Goal: Answer question/provide support: Share knowledge or assist other users

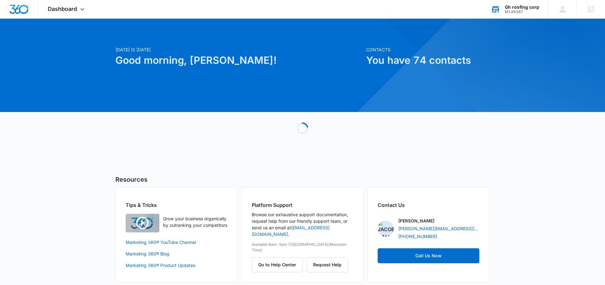
click at [513, 5] on div "Gh roofing corp" at bounding box center [522, 7] width 34 height 5
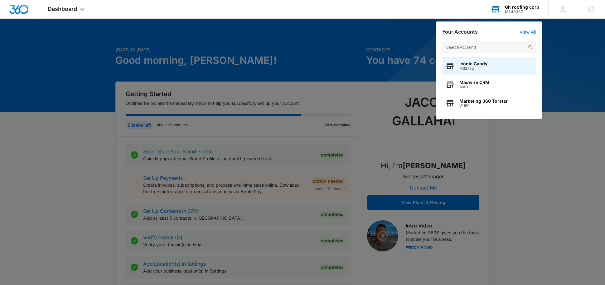
click at [467, 45] on input "text" at bounding box center [488, 47] width 93 height 12
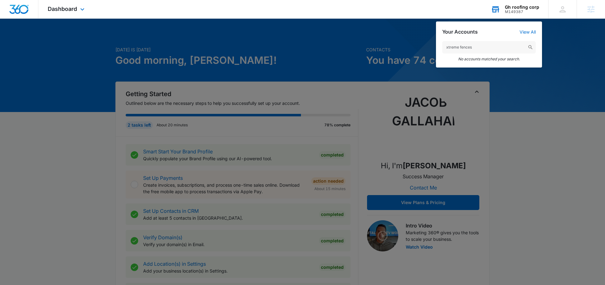
click at [446, 48] on input "xtreme fences" at bounding box center [488, 47] width 93 height 12
click at [488, 47] on input "xtreme fences" at bounding box center [488, 47] width 93 height 12
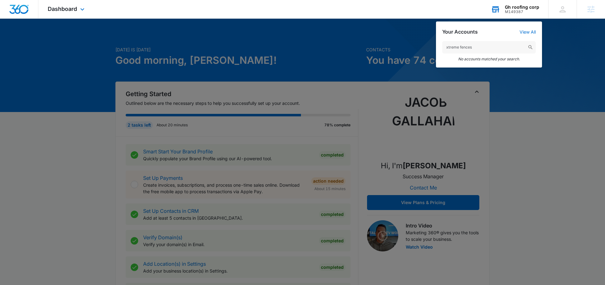
click at [488, 47] on input "xtreme fences" at bounding box center [488, 47] width 93 height 12
click at [447, 46] on input "xtreme fences" at bounding box center [488, 47] width 93 height 12
click at [476, 47] on input "extreme fences" at bounding box center [488, 47] width 93 height 12
click at [449, 47] on input "extreme fence" at bounding box center [488, 47] width 93 height 12
click at [482, 50] on input "xtreme fence" at bounding box center [488, 47] width 93 height 12
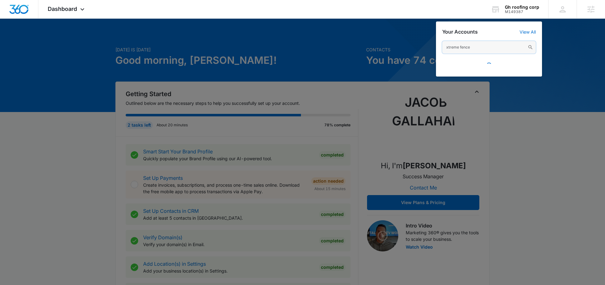
drag, startPoint x: 485, startPoint y: 49, endPoint x: 409, endPoint y: 49, distance: 76.7
click at [409, 19] on nav "Dashboard Apps Reputation Websites Forms CRM Email Social POS Content Ads Intel…" at bounding box center [302, 9] width 605 height 19
paste input "M314525"
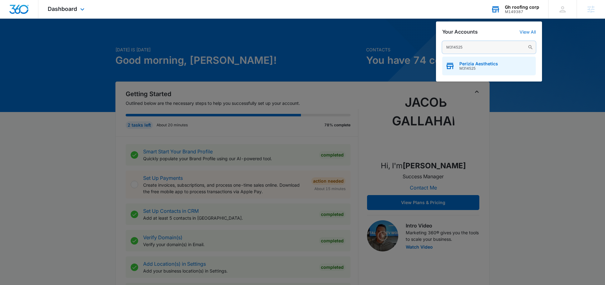
type input "M314525"
click at [456, 66] on div "Perizia Aesthetics M314525" at bounding box center [488, 66] width 93 height 19
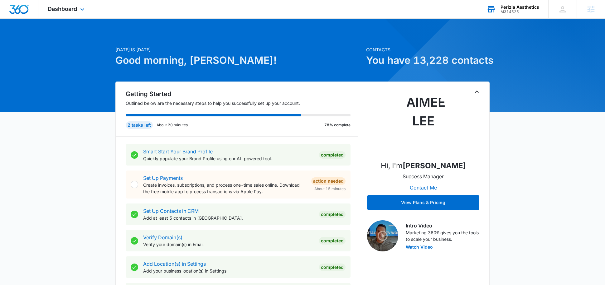
click at [512, 15] on div "Perizia Aesthetics M314525 Your Accounts View All" at bounding box center [512, 9] width 71 height 18
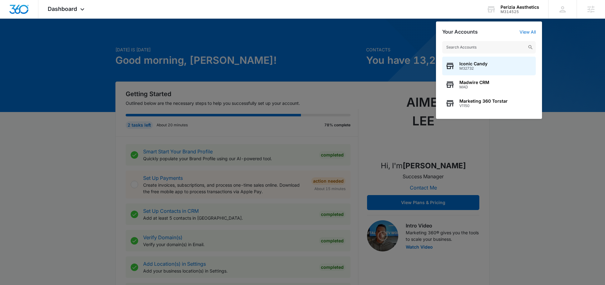
click at [466, 50] on input "text" at bounding box center [488, 47] width 93 height 12
type input "M314525"
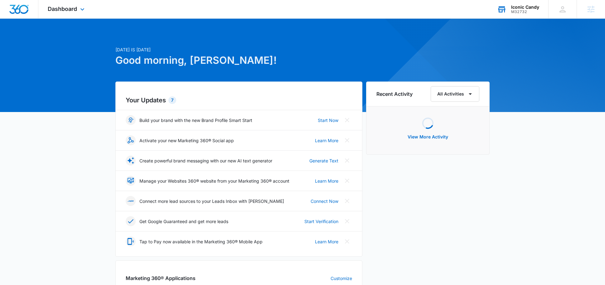
click at [516, 14] on div "Iconic Candy M32732 Your Accounts View All" at bounding box center [517, 9] width 60 height 18
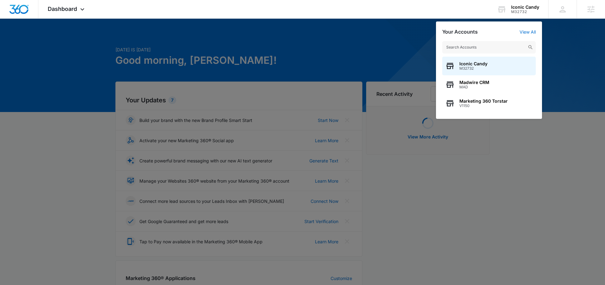
click at [481, 49] on input "text" at bounding box center [488, 47] width 93 height 12
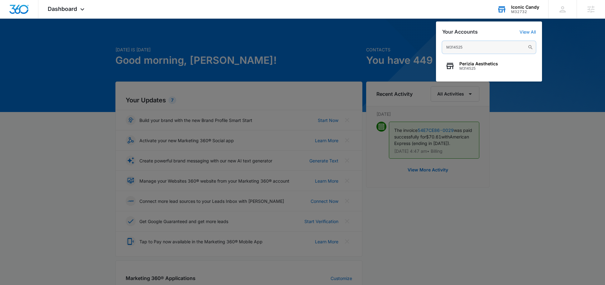
click at [455, 53] on input "M314525" at bounding box center [488, 47] width 93 height 12
paste input "text"
type input "M334405"
click at [468, 66] on span "M334405" at bounding box center [474, 68] width 30 height 4
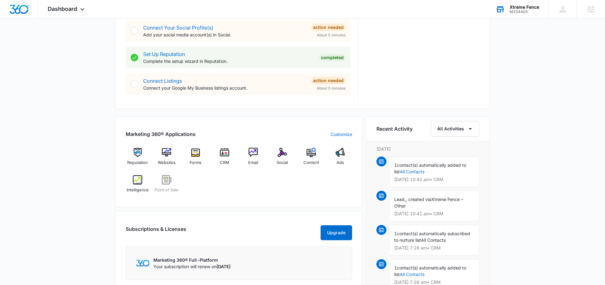
scroll to position [300, 0]
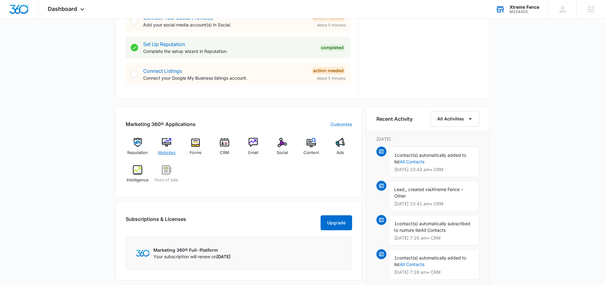
click at [165, 144] on img at bounding box center [166, 142] width 9 height 9
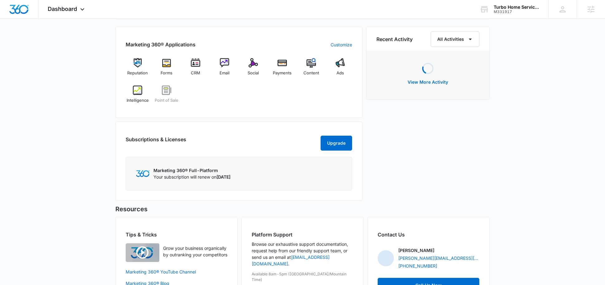
scroll to position [382, 0]
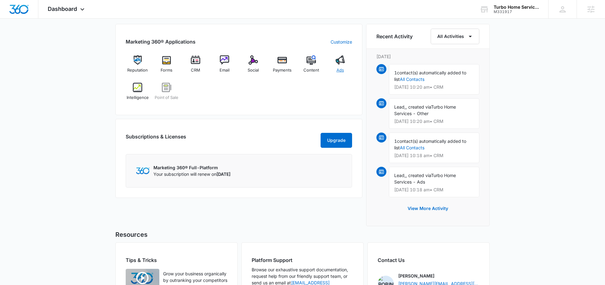
click at [343, 63] on img at bounding box center [339, 59] width 9 height 9
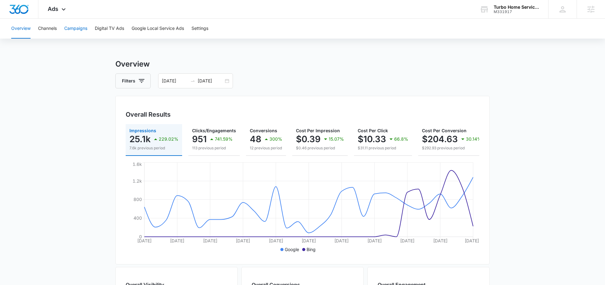
click at [75, 27] on button "Campaigns" at bounding box center [75, 29] width 23 height 20
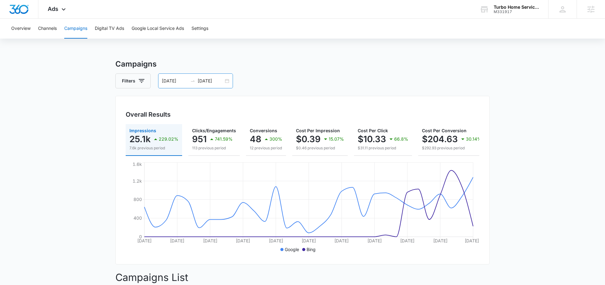
click at [208, 79] on input "08/14/2025" at bounding box center [211, 81] width 26 height 7
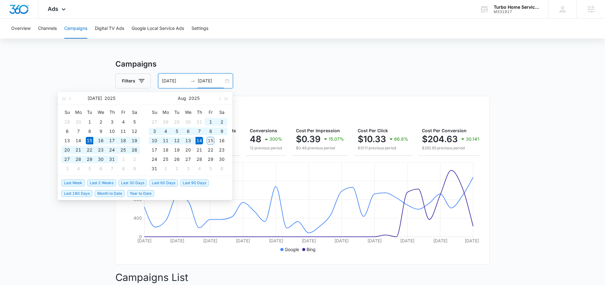
type input "08/14/2025"
click at [110, 194] on span "Month to Date" at bounding box center [110, 193] width 30 height 7
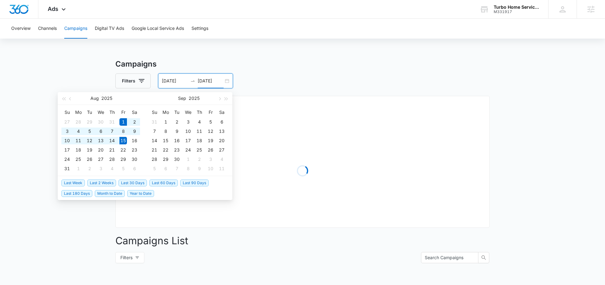
type input "08/01/2025"
type input "08/15/2025"
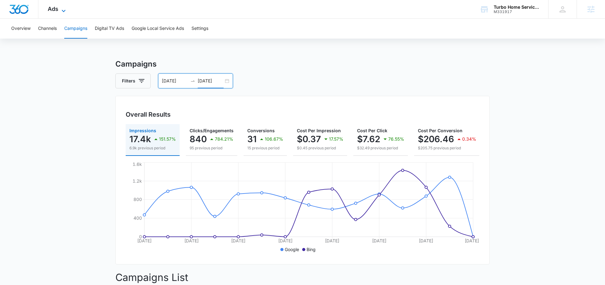
click at [55, 7] on span "Ads" at bounding box center [53, 9] width 11 height 7
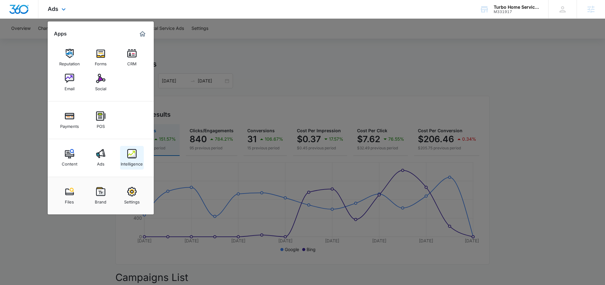
click at [125, 148] on link "Intelligence" at bounding box center [132, 158] width 24 height 24
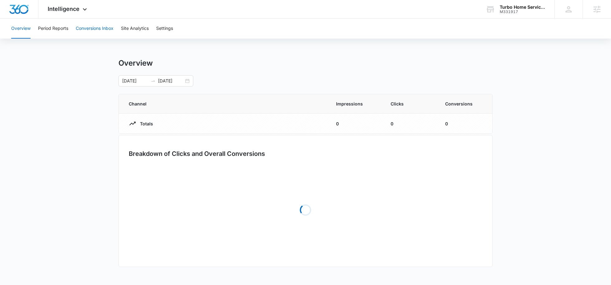
click at [110, 23] on button "Conversions Inbox" at bounding box center [95, 29] width 38 height 20
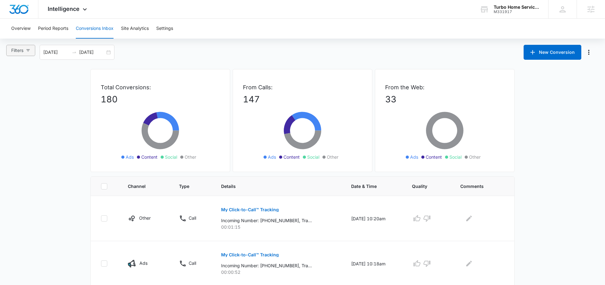
click at [26, 53] on button "Filters" at bounding box center [20, 50] width 29 height 11
click at [21, 84] on span "Ads" at bounding box center [21, 83] width 13 height 5
click at [15, 84] on input "Ads" at bounding box center [12, 83] width 5 height 5
radio input "true"
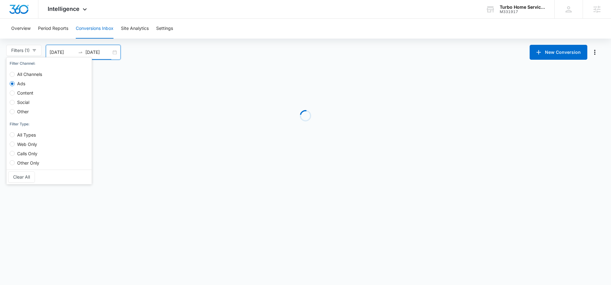
click at [94, 53] on input "08/15/2025" at bounding box center [98, 52] width 26 height 7
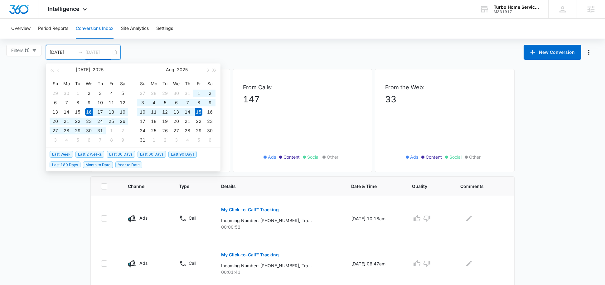
type input "08/15/2025"
click at [93, 166] on span "Month to Date" at bounding box center [98, 165] width 30 height 7
type input "08/01/2025"
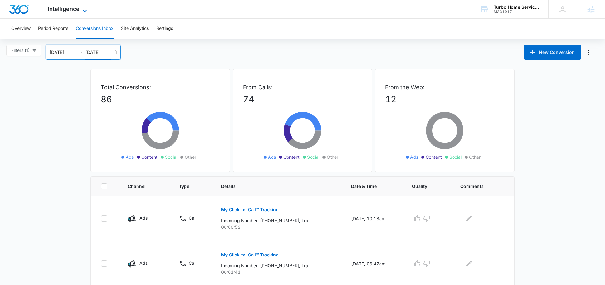
click at [78, 9] on span "Intelligence" at bounding box center [64, 9] width 32 height 7
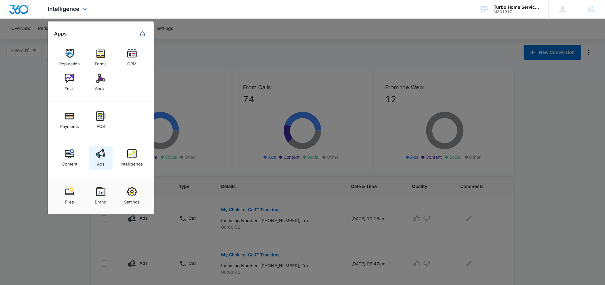
click at [104, 156] on img at bounding box center [100, 153] width 9 height 9
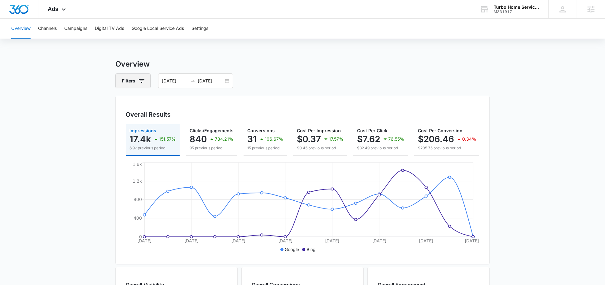
click at [133, 84] on button "Filters" at bounding box center [132, 81] width 35 height 15
click at [193, 102] on icon "Show Channel filters" at bounding box center [189, 103] width 7 height 7
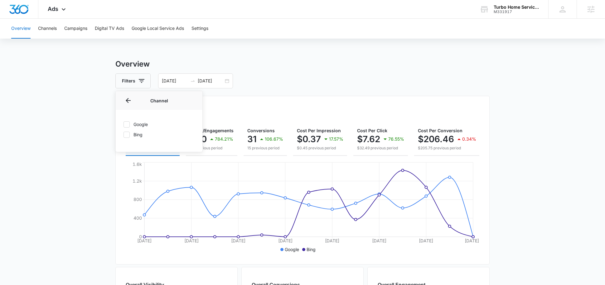
click at [129, 122] on icon at bounding box center [127, 125] width 6 height 6
click at [123, 124] on input "Google" at bounding box center [123, 124] width 0 height 0
checkbox input "true"
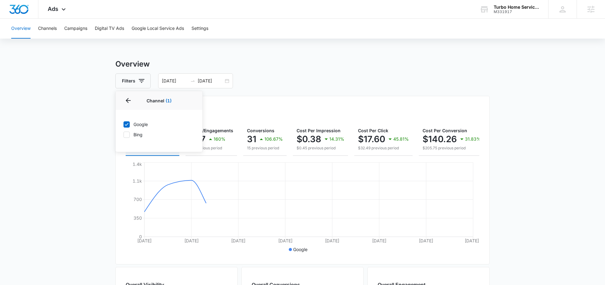
click at [256, 80] on div "Filters Channel 1 Channel (1) Google Bing Type Clear All 08/01/2025 08/15/2025" at bounding box center [302, 81] width 374 height 15
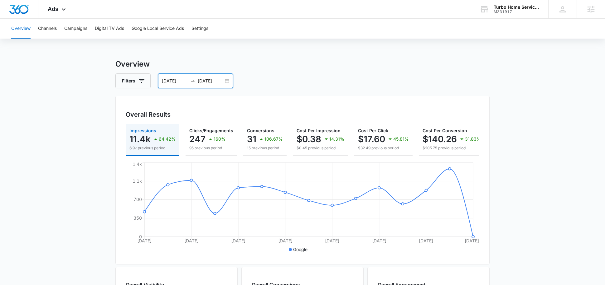
click at [212, 80] on input "08/15/2025" at bounding box center [211, 81] width 26 height 7
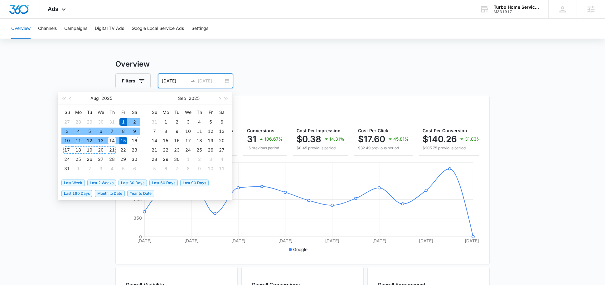
type input "08/14/2025"
click at [113, 143] on div "14" at bounding box center [111, 140] width 7 height 7
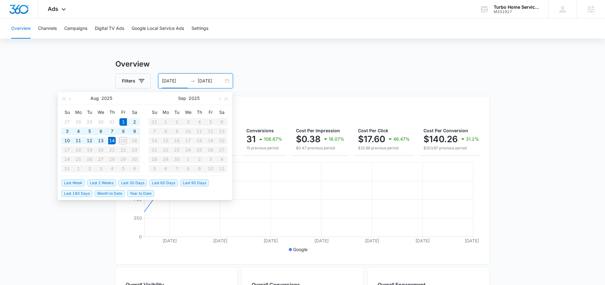
click at [300, 75] on div "Filters 08/01/2025 08/14/2025" at bounding box center [302, 81] width 374 height 15
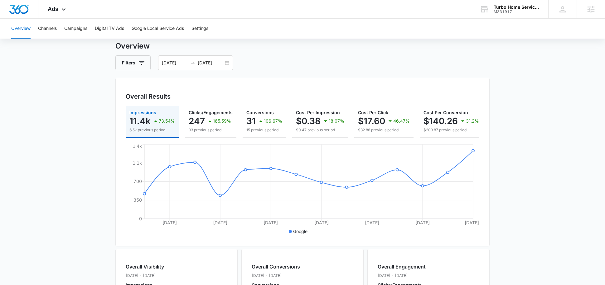
scroll to position [20, 0]
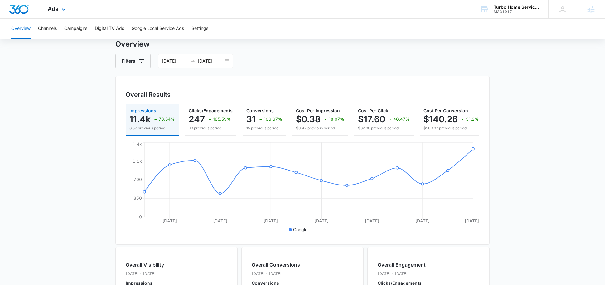
click at [52, 14] on div "Ads Apps Reputation Forms CRM Email Social Payments POS Content Ads Intelligenc…" at bounding box center [57, 9] width 38 height 18
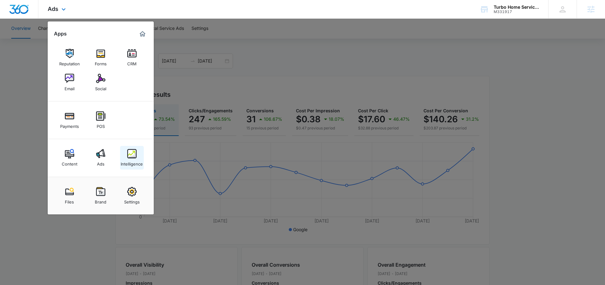
click at [132, 163] on div "Intelligence" at bounding box center [132, 163] width 22 height 8
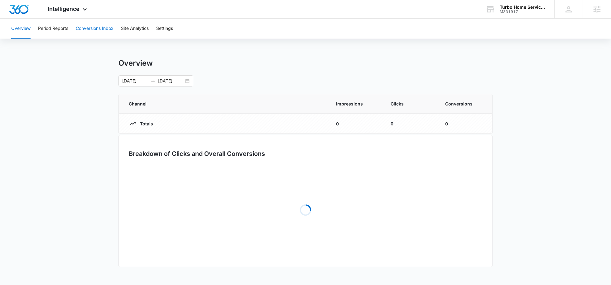
click at [99, 37] on button "Conversions Inbox" at bounding box center [95, 29] width 38 height 20
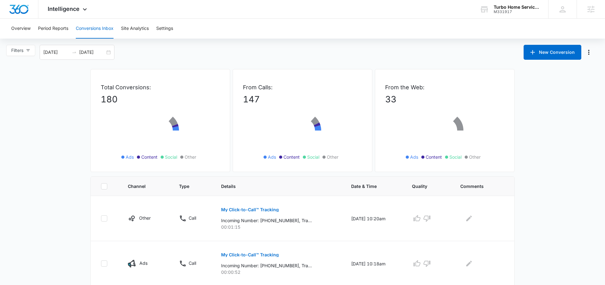
scroll to position [7, 0]
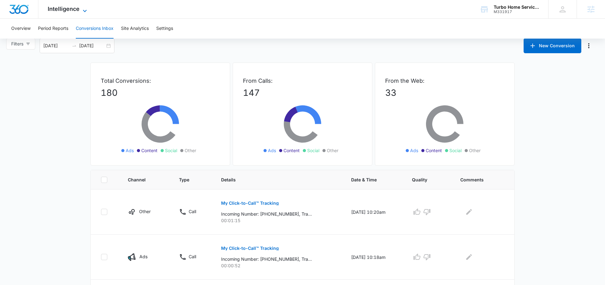
click at [77, 10] on span "Intelligence" at bounding box center [64, 9] width 32 height 7
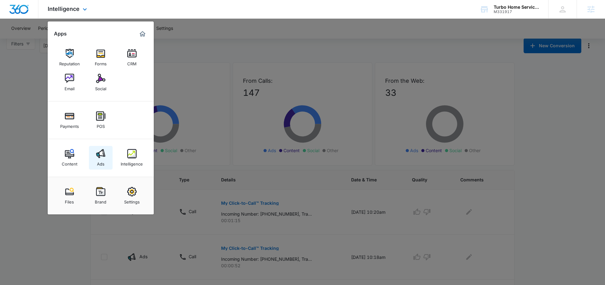
click at [103, 167] on link "Ads" at bounding box center [101, 158] width 24 height 24
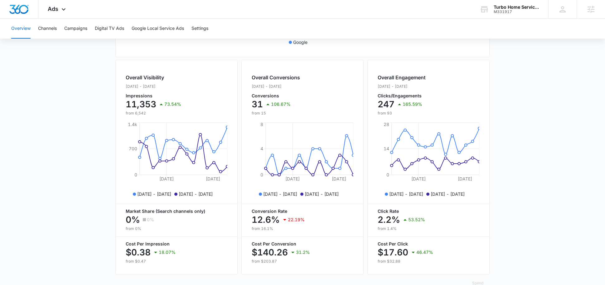
scroll to position [209, 0]
click at [76, 28] on button "Campaigns" at bounding box center [75, 29] width 23 height 20
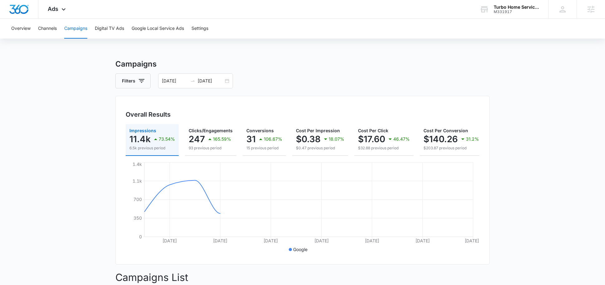
scroll to position [165, 0]
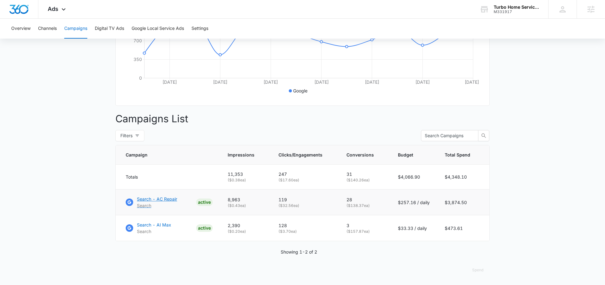
click at [154, 197] on p "Search - AC Repair" at bounding box center [157, 199] width 40 height 7
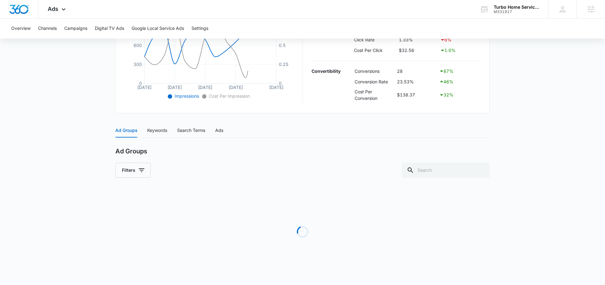
scroll to position [148, 0]
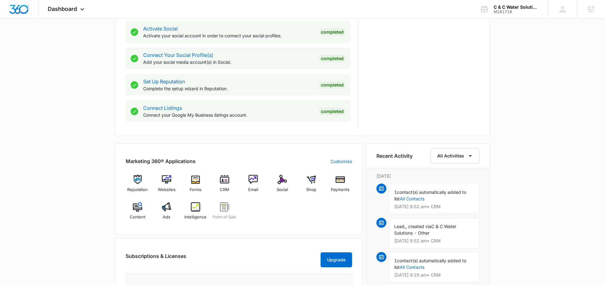
scroll to position [295, 0]
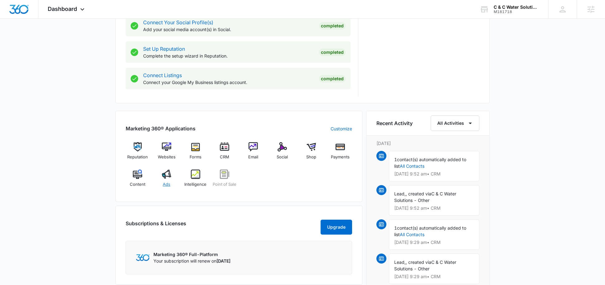
click at [168, 182] on span "Ads" at bounding box center [166, 185] width 7 height 6
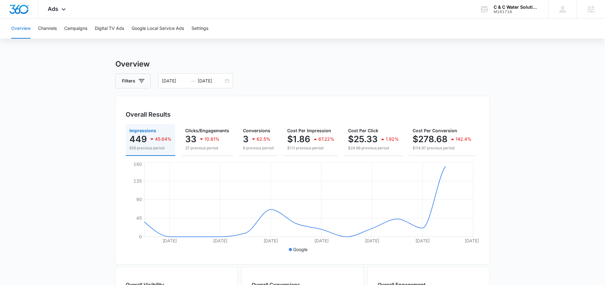
scroll to position [0, 65]
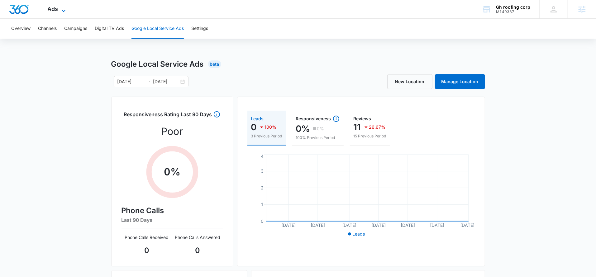
click at [65, 12] on icon at bounding box center [63, 10] width 7 height 7
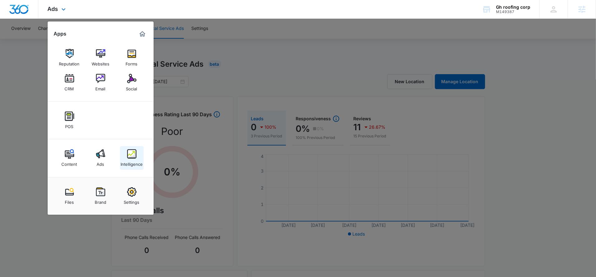
click at [131, 158] on img at bounding box center [131, 153] width 9 height 9
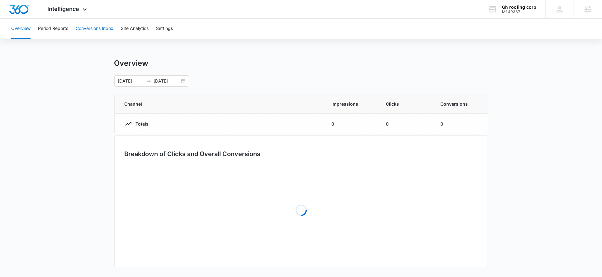
click at [95, 29] on button "Conversions Inbox" at bounding box center [95, 29] width 38 height 20
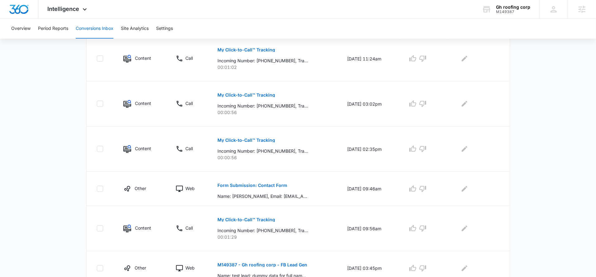
scroll to position [208, 0]
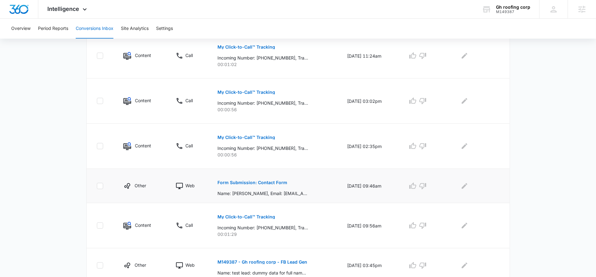
click at [237, 181] on p "Form Submission: Contact Form" at bounding box center [253, 182] width 70 height 4
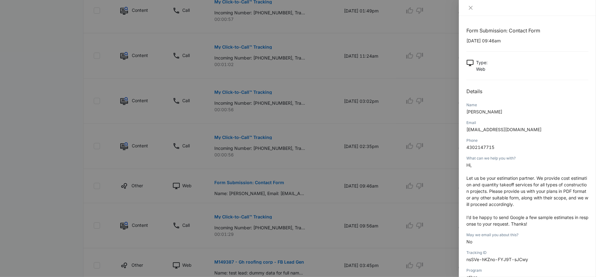
click at [377, 149] on div at bounding box center [298, 138] width 596 height 277
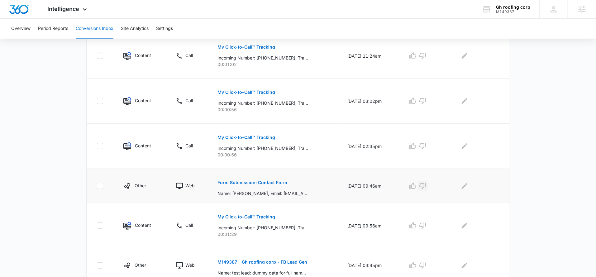
click at [428, 184] on button "button" at bounding box center [423, 186] width 10 height 10
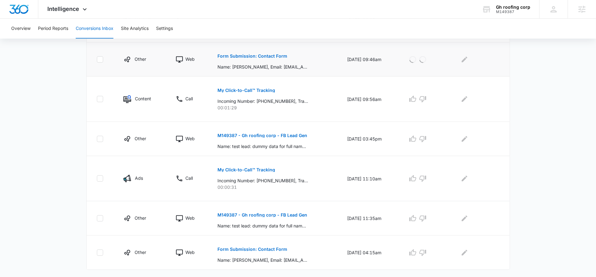
scroll to position [345, 0]
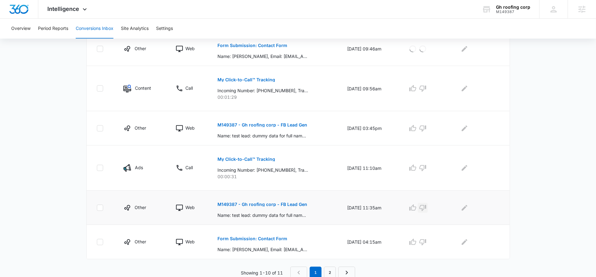
click at [427, 206] on icon "button" at bounding box center [422, 207] width 7 height 7
click at [426, 126] on icon "button" at bounding box center [422, 129] width 7 height 6
click at [269, 240] on button "Form Submission: Contact Form" at bounding box center [253, 238] width 70 height 15
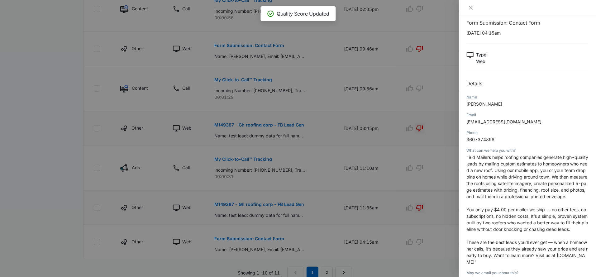
scroll to position [9, 0]
click at [414, 158] on div at bounding box center [298, 138] width 596 height 277
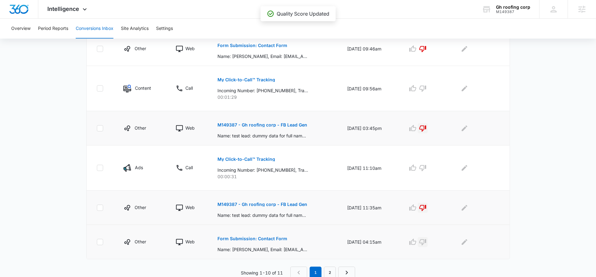
click at [425, 243] on icon "button" at bounding box center [422, 241] width 7 height 7
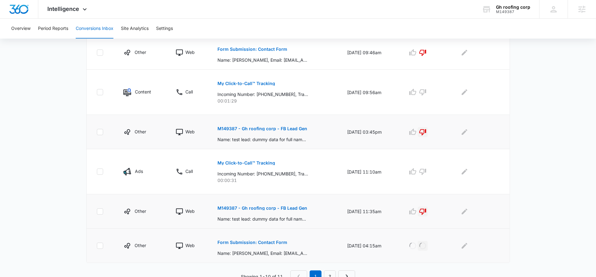
scroll to position [345, 0]
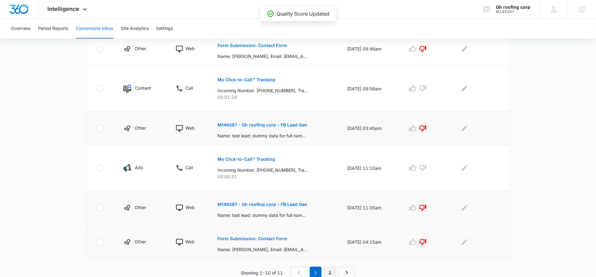
click at [332, 268] on link "2" at bounding box center [330, 273] width 12 height 12
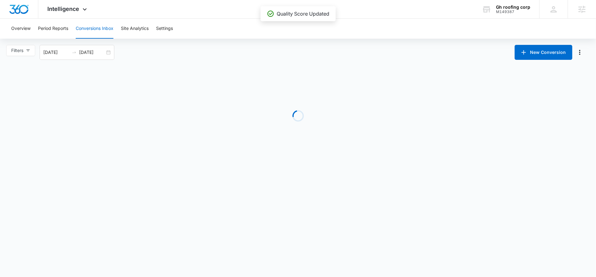
scroll to position [0, 0]
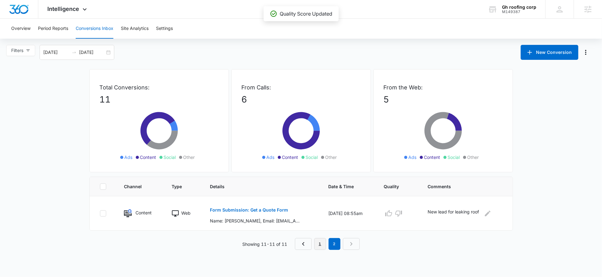
click at [324, 241] on link "1" at bounding box center [320, 244] width 12 height 12
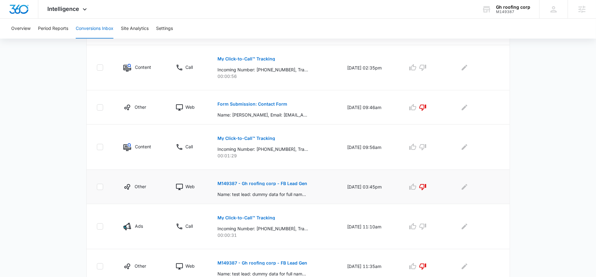
scroll to position [345, 0]
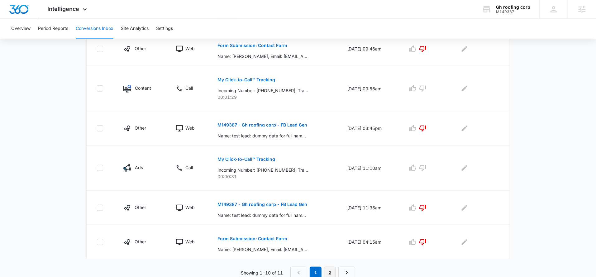
click at [329, 269] on link "2" at bounding box center [330, 273] width 12 height 12
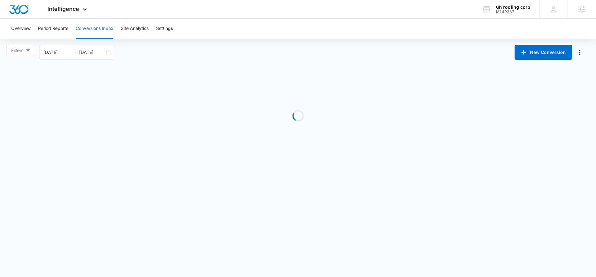
scroll to position [0, 0]
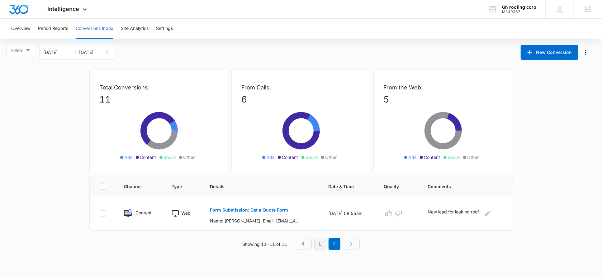
click at [320, 243] on link "1" at bounding box center [320, 244] width 12 height 12
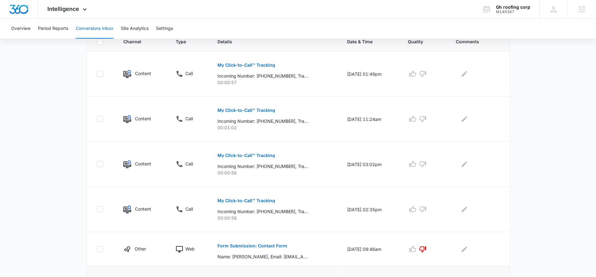
scroll to position [119, 0]
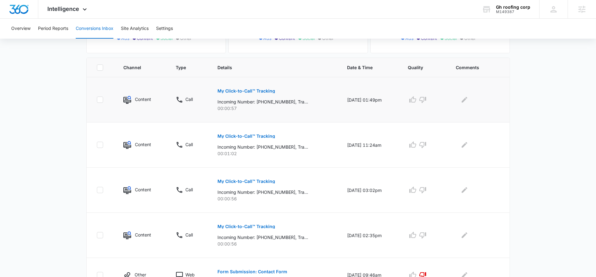
click at [266, 90] on p "My Click-to-Call™ Tracking" at bounding box center [247, 91] width 58 height 4
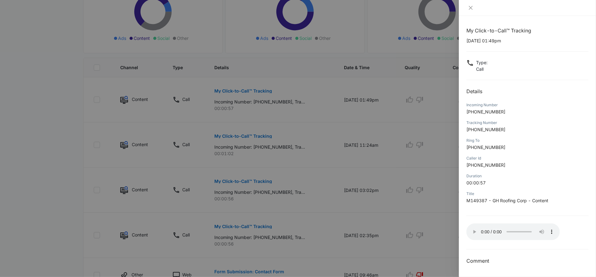
click at [430, 105] on div at bounding box center [298, 138] width 596 height 277
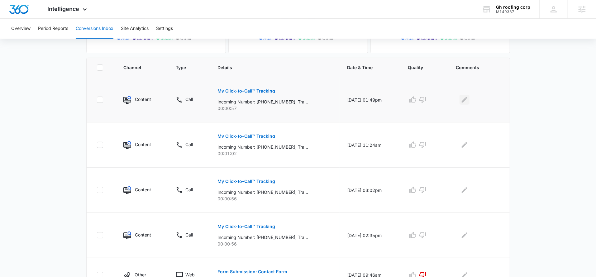
click at [468, 98] on icon "Edit Comments" at bounding box center [464, 99] width 7 height 7
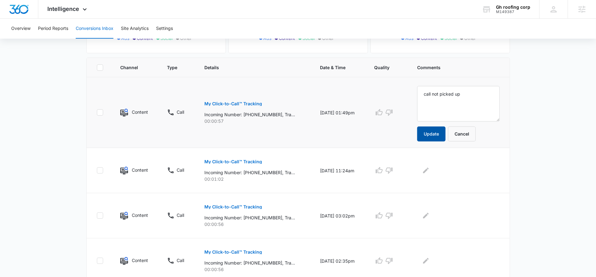
type textarea "call not picked up"
click at [439, 135] on button "Update" at bounding box center [431, 134] width 28 height 15
click at [253, 158] on button "My Click-to-Call™ Tracking" at bounding box center [233, 161] width 58 height 15
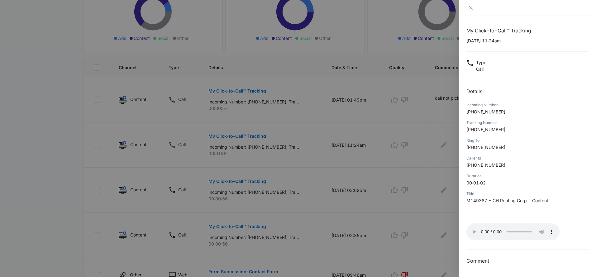
click at [417, 168] on div at bounding box center [298, 138] width 596 height 277
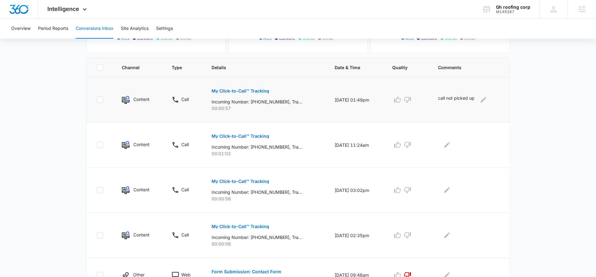
click at [458, 96] on p "call not picked up" at bounding box center [457, 100] width 36 height 10
copy div "call not picked up"
click at [449, 144] on icon "Edit Comments" at bounding box center [447, 145] width 6 height 6
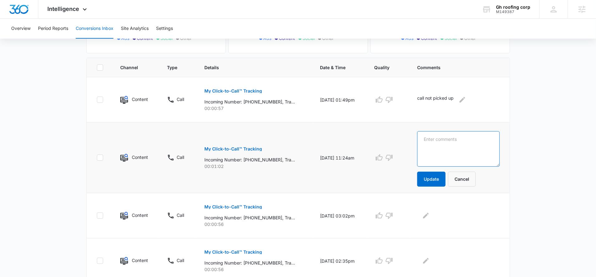
click at [453, 146] on textarea at bounding box center [458, 149] width 83 height 36
paste textarea "call not picked up"
type textarea "call not picked up"
click at [442, 173] on button "Update" at bounding box center [431, 179] width 28 height 15
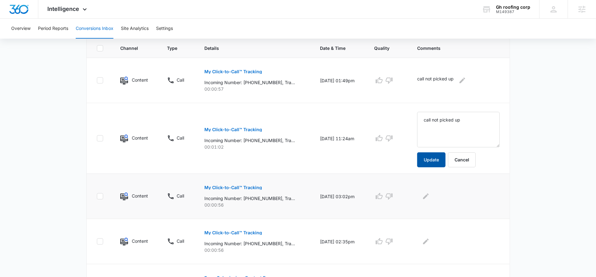
scroll to position [146, 0]
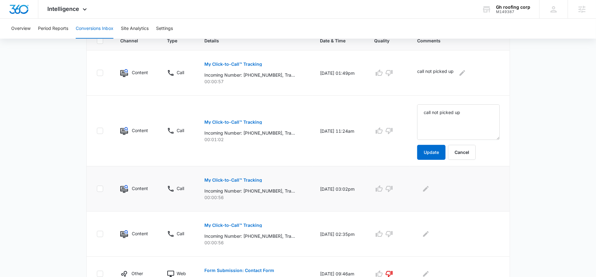
click at [242, 178] on p "My Click-to-Call™ Tracking" at bounding box center [233, 180] width 58 height 4
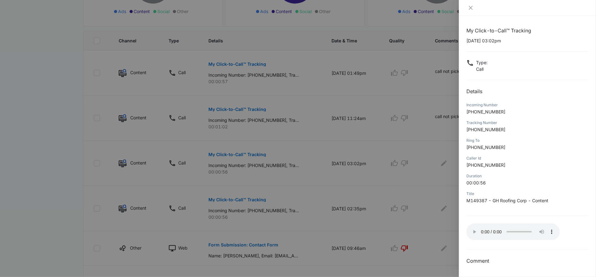
click at [428, 188] on div at bounding box center [298, 138] width 596 height 277
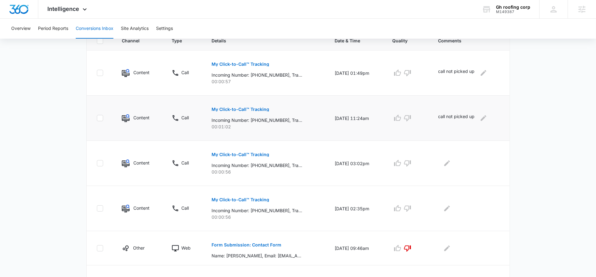
click at [450, 117] on p "call not picked up" at bounding box center [457, 118] width 36 height 10
copy div "call not picked up"
click at [450, 161] on icon "Edit Comments" at bounding box center [446, 163] width 7 height 7
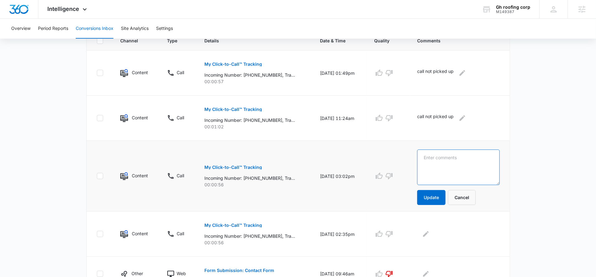
click at [451, 162] on textarea at bounding box center [458, 168] width 83 height 36
paste textarea "call not picked up"
type textarea "call not picked up"
click at [443, 193] on button "Update" at bounding box center [431, 197] width 28 height 15
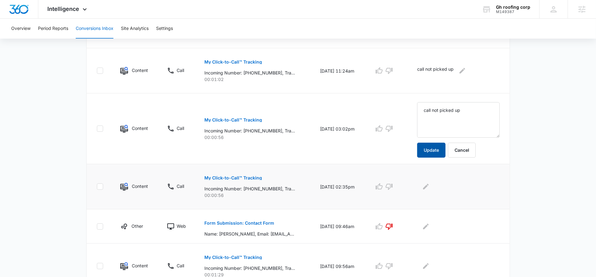
scroll to position [200, 0]
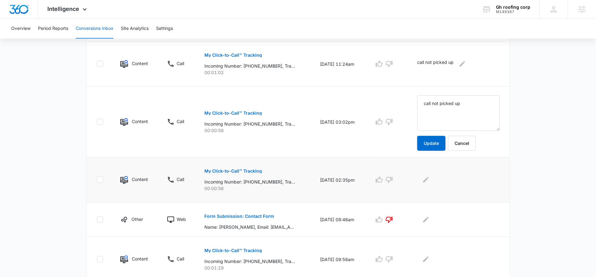
click at [238, 167] on button "My Click-to-Call™ Tracking" at bounding box center [233, 171] width 58 height 15
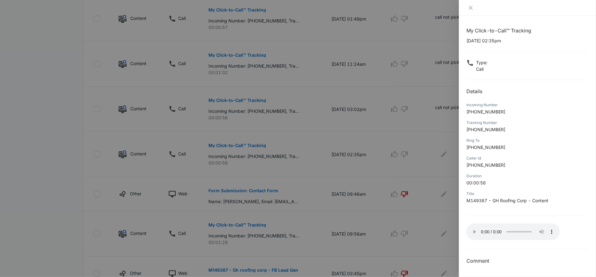
click at [408, 168] on div at bounding box center [298, 138] width 596 height 277
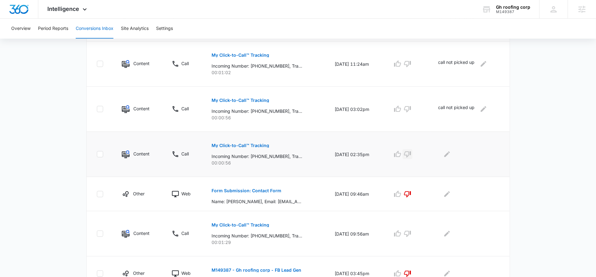
click at [411, 152] on icon "button" at bounding box center [407, 154] width 7 height 7
click at [443, 154] on div at bounding box center [469, 154] width 61 height 10
click at [455, 154] on div at bounding box center [469, 154] width 61 height 10
click at [451, 153] on icon "Edit Comments" at bounding box center [446, 154] width 7 height 7
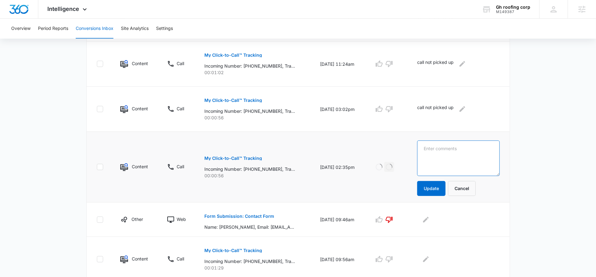
click at [462, 154] on textarea at bounding box center [458, 159] width 83 height 36
paste textarea "call not picked up"
type textarea "call not picked up"
click at [440, 185] on button "Update" at bounding box center [431, 188] width 28 height 15
click at [393, 167] on icon "button" at bounding box center [389, 167] width 7 height 6
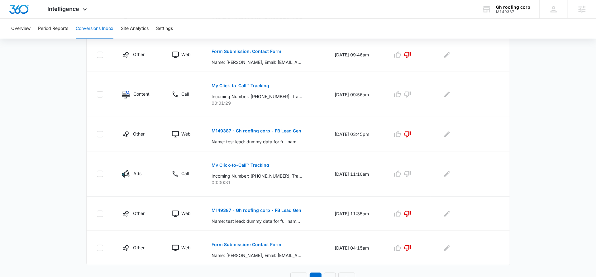
scroll to position [345, 0]
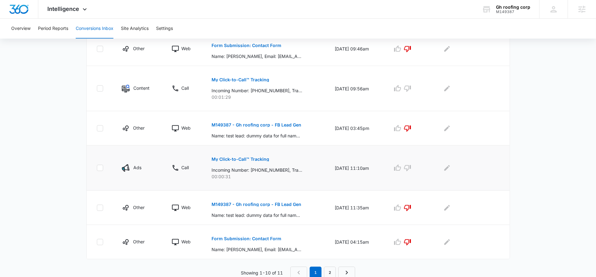
click at [245, 161] on button "My Click-to-Call™ Tracking" at bounding box center [241, 159] width 58 height 15
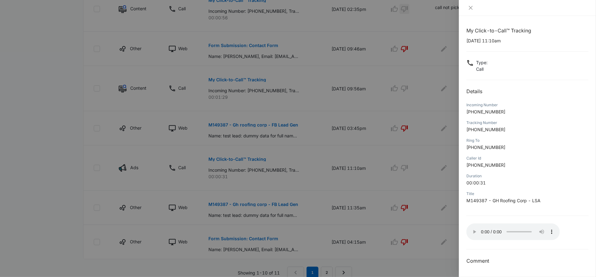
click at [425, 167] on div at bounding box center [298, 138] width 596 height 277
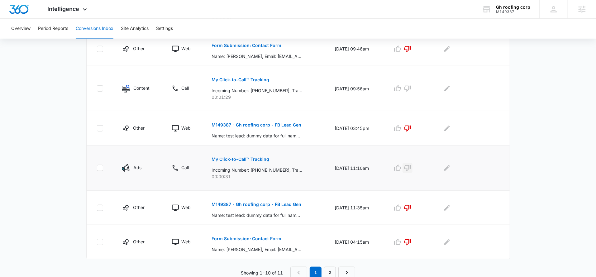
click at [411, 167] on icon "button" at bounding box center [407, 167] width 7 height 7
click at [244, 73] on button "My Click-to-Call™ Tracking" at bounding box center [241, 79] width 58 height 15
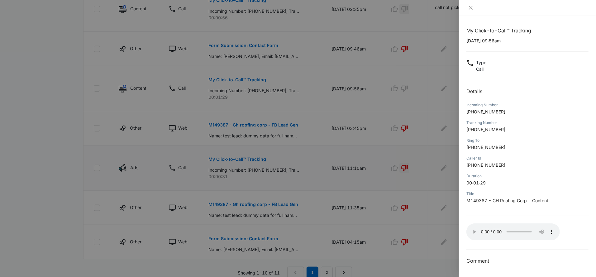
click at [428, 125] on div at bounding box center [298, 138] width 596 height 277
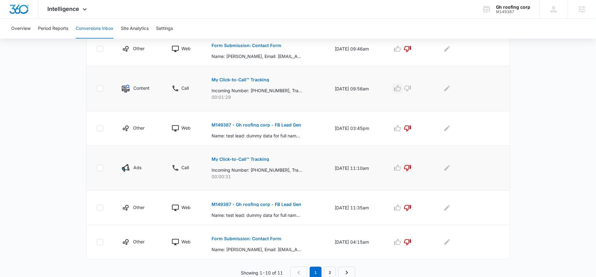
click at [400, 90] on icon "button" at bounding box center [397, 88] width 7 height 6
click at [448, 89] on icon "Edit Comments" at bounding box center [447, 89] width 6 height 6
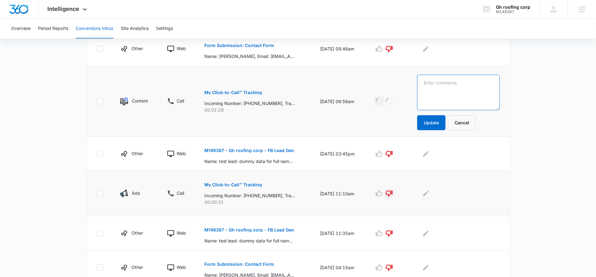
click at [448, 89] on textarea at bounding box center [458, 93] width 83 height 36
type textarea "Commercial lead roof repair"
click at [445, 130] on td "Commercial lead roof repair Update Cancel" at bounding box center [460, 101] width 100 height 71
click at [440, 117] on button "Update" at bounding box center [431, 122] width 28 height 15
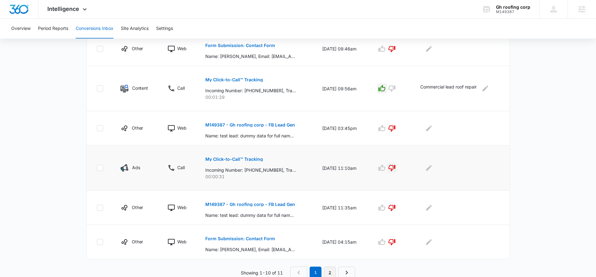
click at [330, 268] on link "2" at bounding box center [330, 273] width 12 height 12
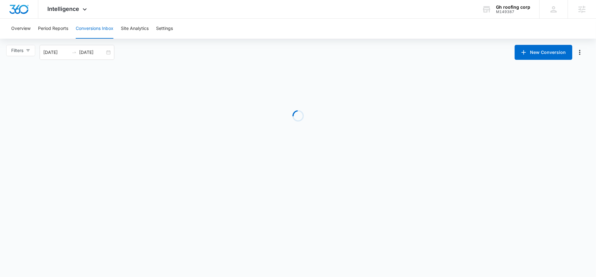
scroll to position [0, 0]
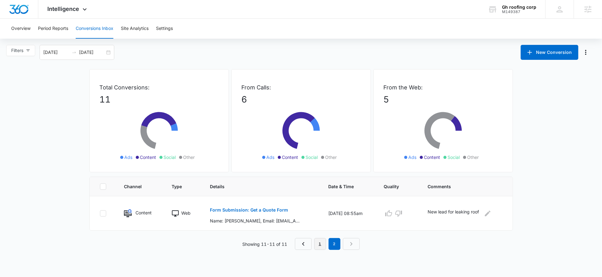
click at [323, 245] on link "1" at bounding box center [320, 244] width 12 height 12
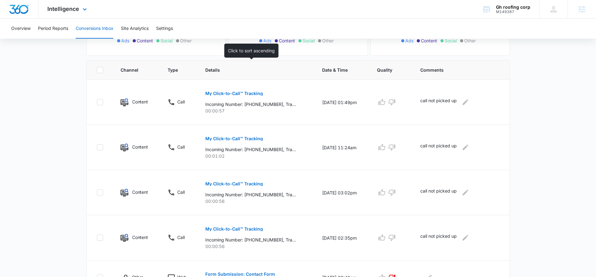
scroll to position [94, 0]
